Goal: Leave review/rating: Leave review/rating

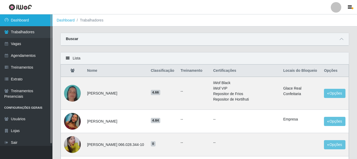
click at [30, 18] on link "Dashboard" at bounding box center [26, 20] width 52 height 12
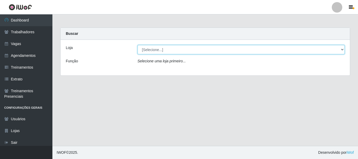
click at [179, 45] on select "[Selecione...] Glace Real Confeitaria" at bounding box center [241, 49] width 207 height 9
select select "445"
click at [138, 45] on select "[Selecione...] Glace Real Confeitaria" at bounding box center [241, 49] width 207 height 9
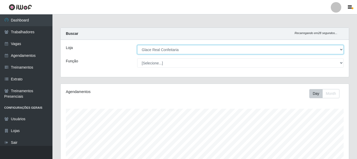
scroll to position [119, 0]
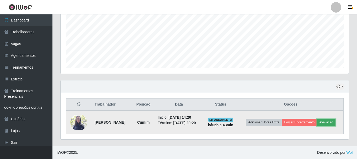
click at [332, 123] on button "Avaliação" at bounding box center [325, 122] width 19 height 7
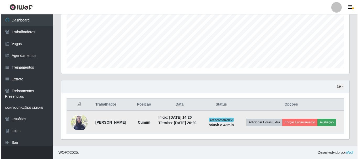
scroll to position [109, 285]
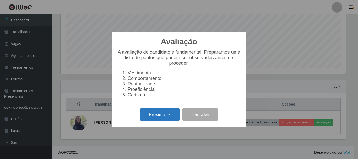
click at [166, 118] on button "Próximo →" at bounding box center [160, 114] width 40 height 12
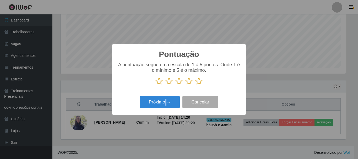
click at [166, 118] on div "Pontuação × A pontuação segue uma escala de 1 à 5 pontos. Onde 1 é o mínimo e 5…" at bounding box center [179, 79] width 358 height 159
click at [200, 79] on icon at bounding box center [198, 81] width 7 height 8
click at [195, 85] on input "radio" at bounding box center [195, 85] width 0 height 0
click at [197, 82] on icon at bounding box center [198, 81] width 7 height 8
click at [195, 85] on input "radio" at bounding box center [195, 85] width 0 height 0
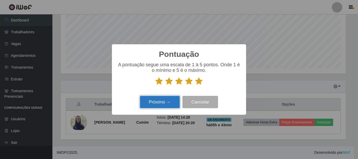
click at [167, 103] on button "Próximo →" at bounding box center [160, 102] width 40 height 12
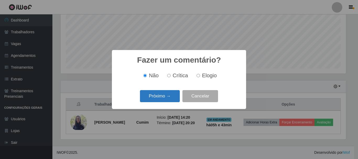
click at [166, 95] on button "Próximo →" at bounding box center [160, 96] width 40 height 12
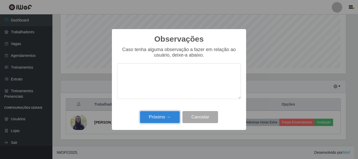
drag, startPoint x: 161, startPoint y: 117, endPoint x: 178, endPoint y: 119, distance: 16.7
click at [162, 117] on button "Próximo →" at bounding box center [160, 117] width 40 height 12
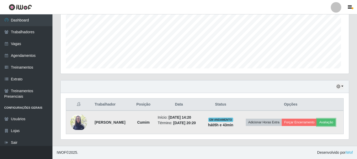
scroll to position [109, 288]
click at [305, 124] on button "Forçar Encerramento" at bounding box center [298, 122] width 35 height 7
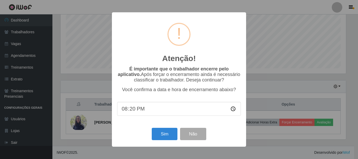
click at [133, 110] on input "20:20" at bounding box center [179, 109] width 124 height 14
click at [165, 133] on button "Sim" at bounding box center [164, 134] width 25 height 12
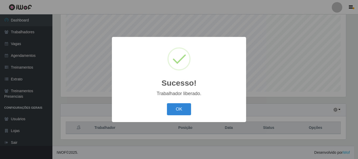
drag, startPoint x: 178, startPoint y: 113, endPoint x: 175, endPoint y: 111, distance: 3.6
click at [178, 113] on button "OK" at bounding box center [179, 109] width 24 height 12
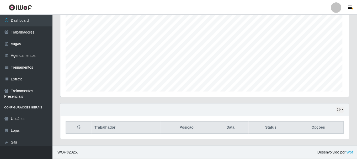
scroll to position [109, 288]
